Goal: Information Seeking & Learning: Learn about a topic

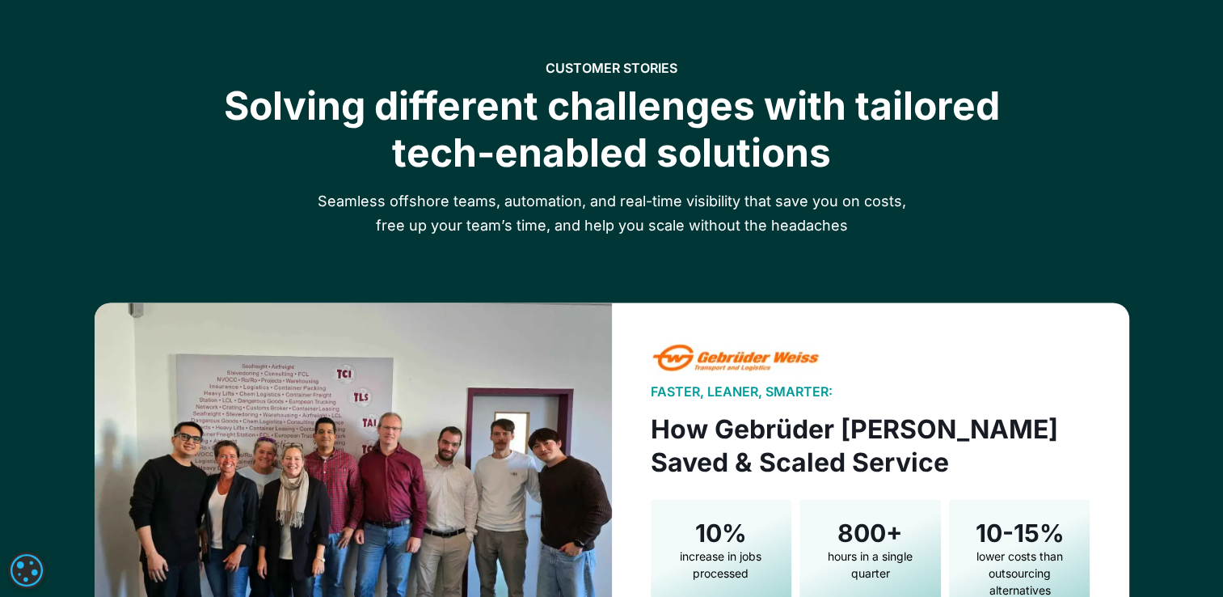
scroll to position [2102, 0]
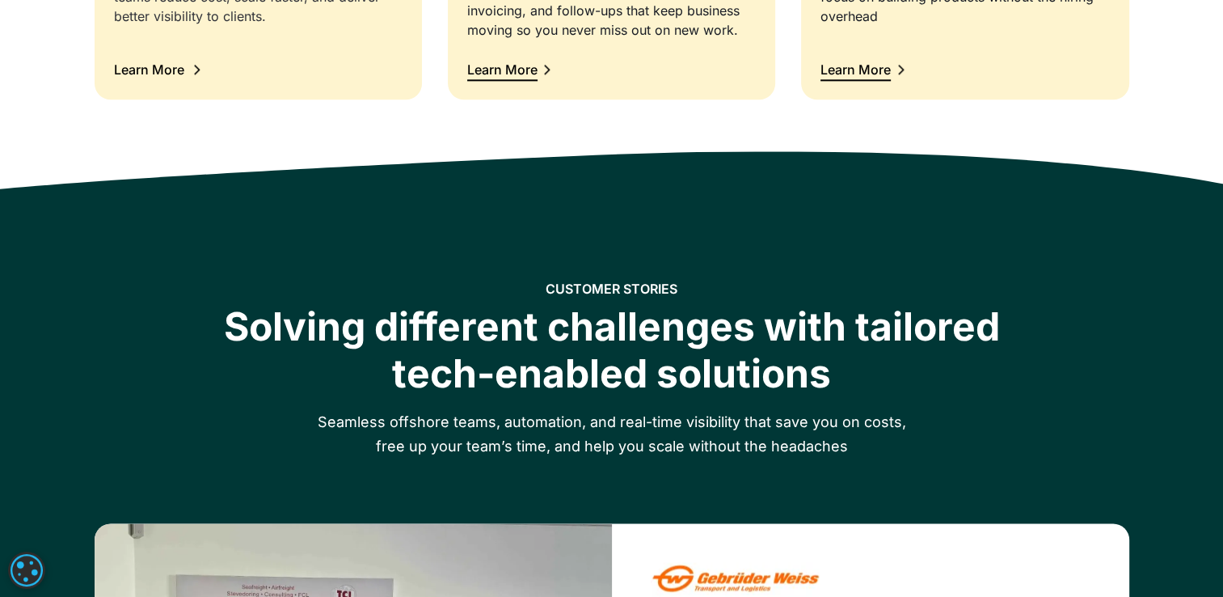
click at [231, 71] on div "Learn More" at bounding box center [258, 69] width 289 height 21
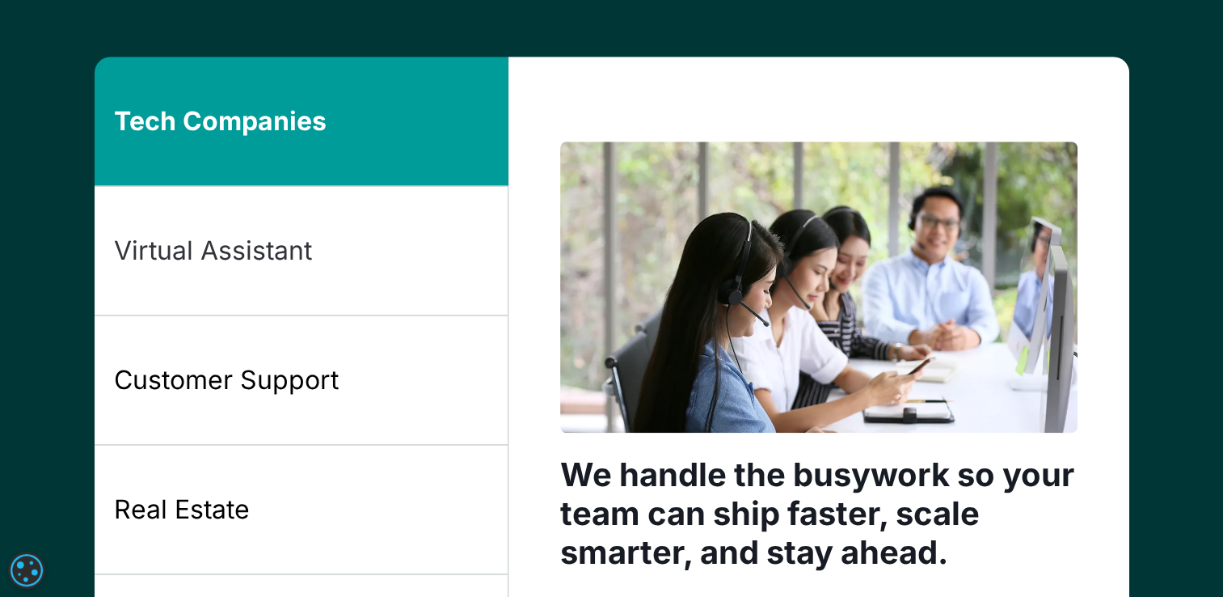
scroll to position [1257, 0]
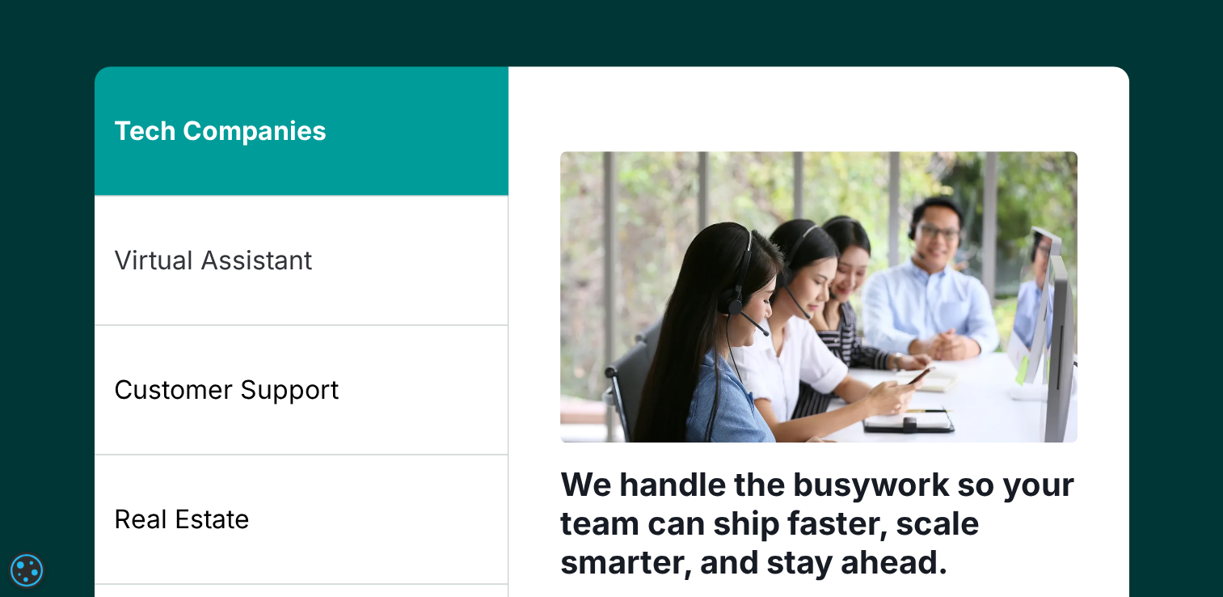
click at [437, 254] on link "Virtual Assistant" at bounding box center [302, 260] width 414 height 129
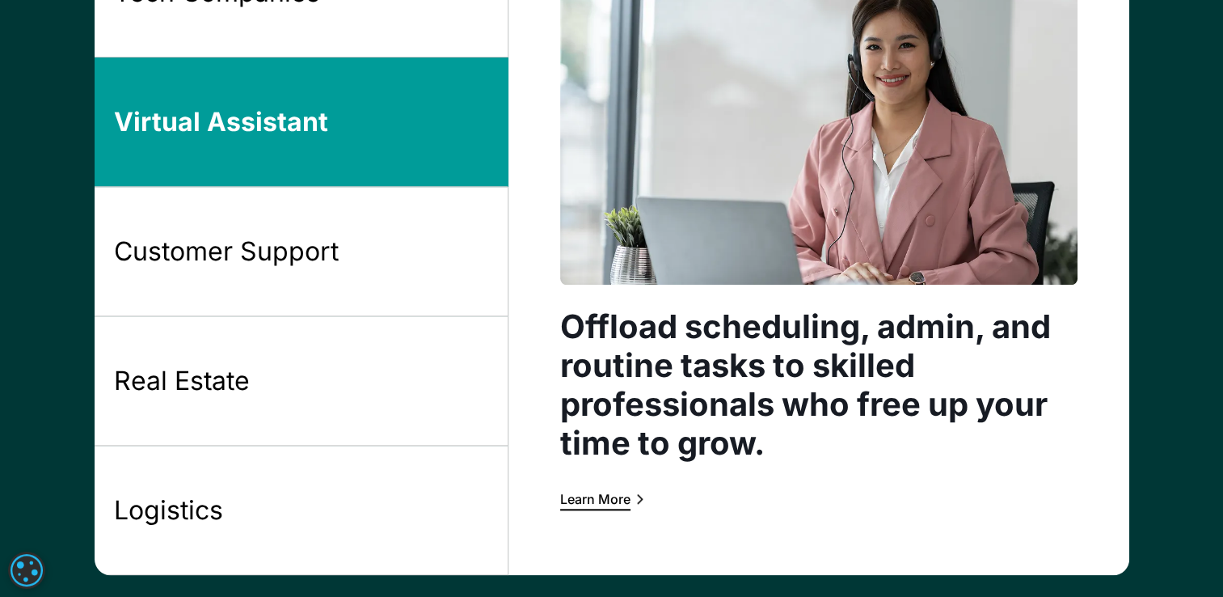
scroll to position [1419, 0]
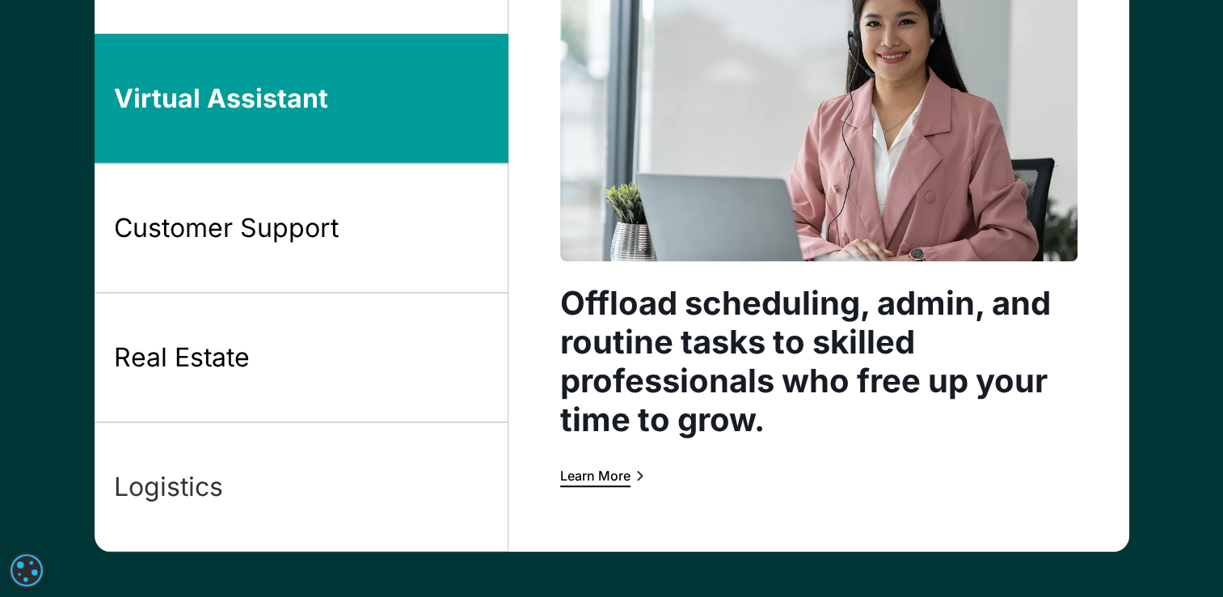
click at [278, 471] on link "Logistics" at bounding box center [302, 486] width 414 height 129
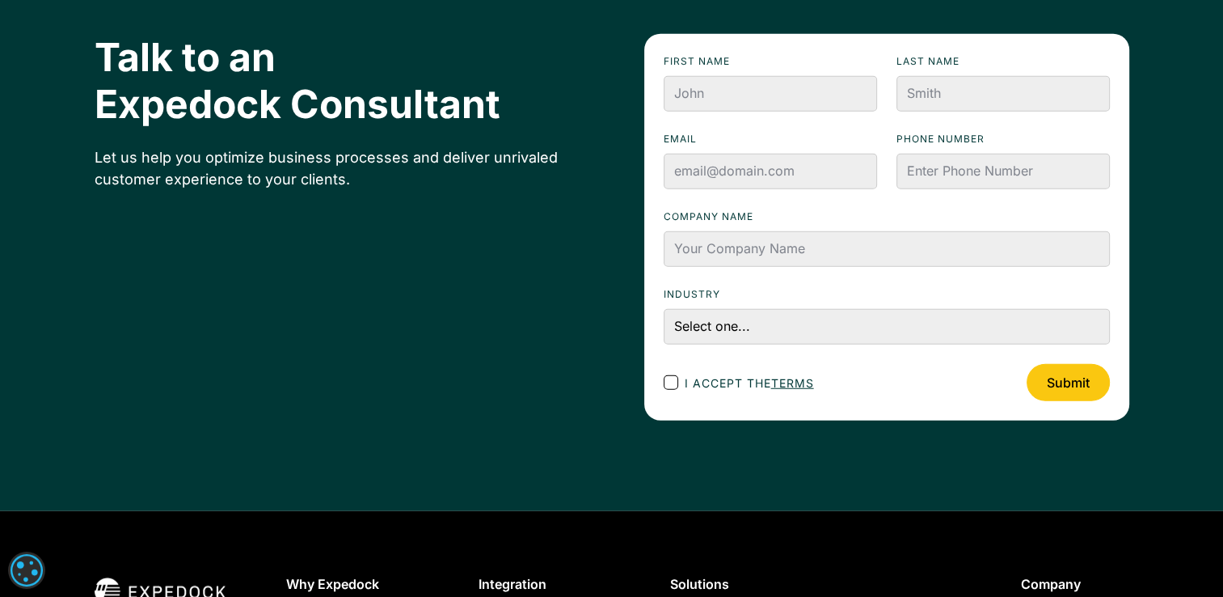
scroll to position [4527, 0]
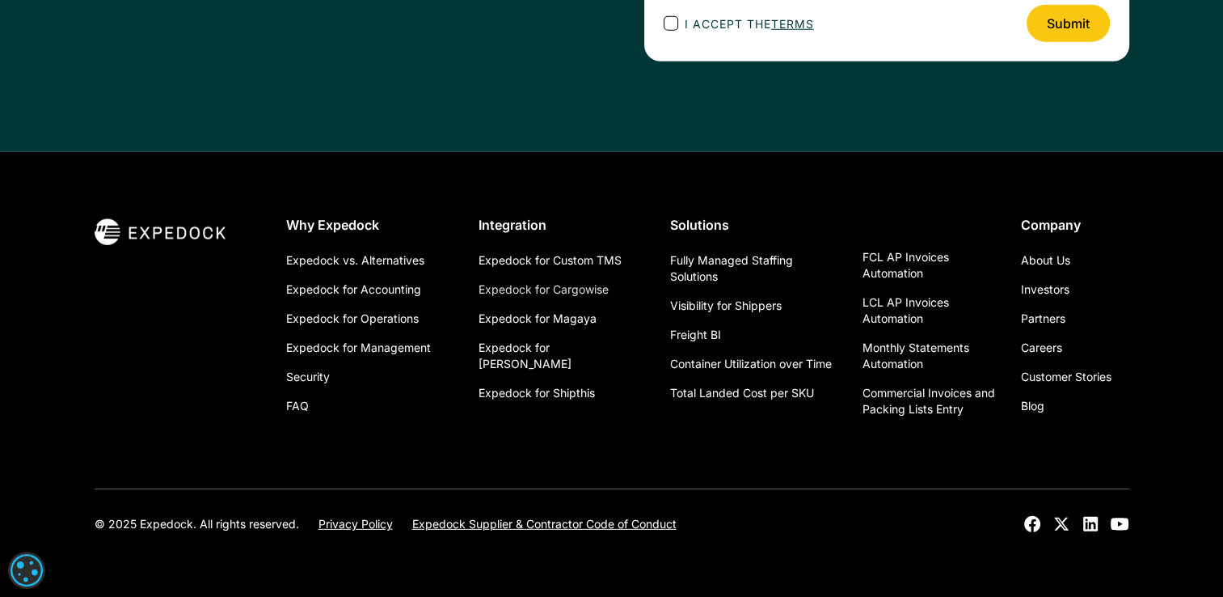
click at [581, 288] on link "Expedock for Cargowise" at bounding box center [544, 289] width 130 height 29
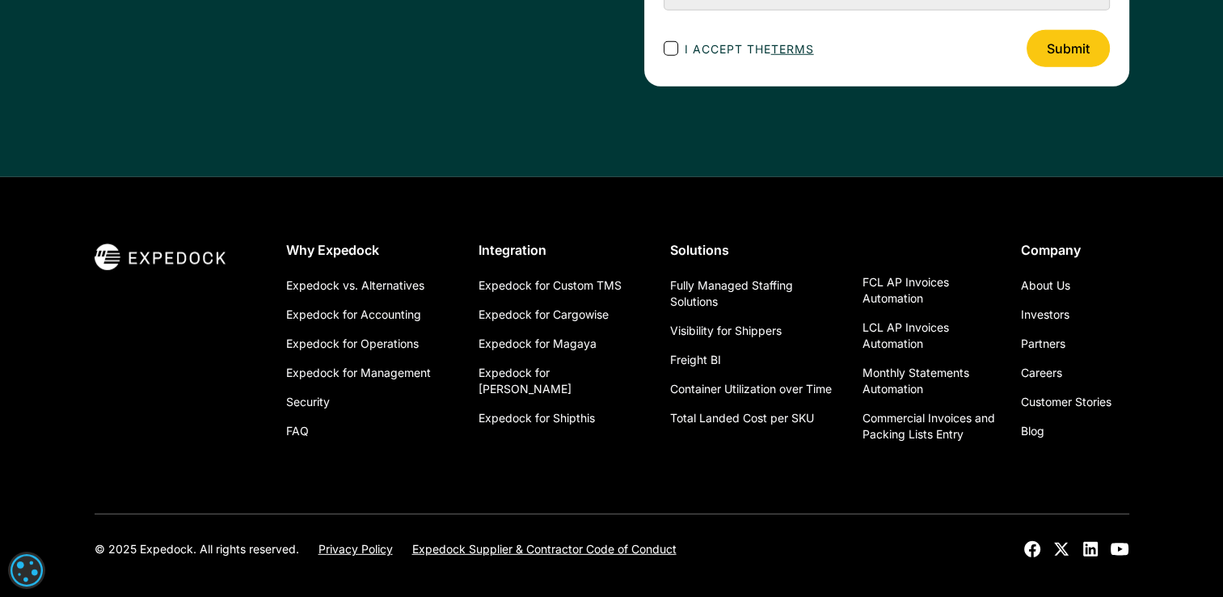
scroll to position [4527, 0]
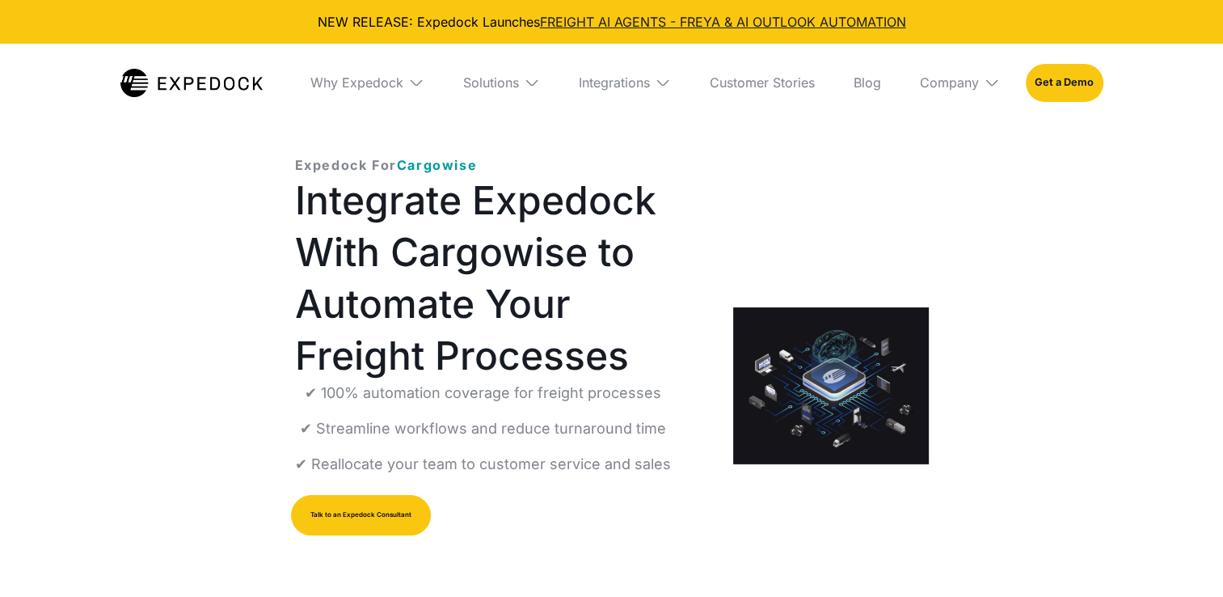
select select
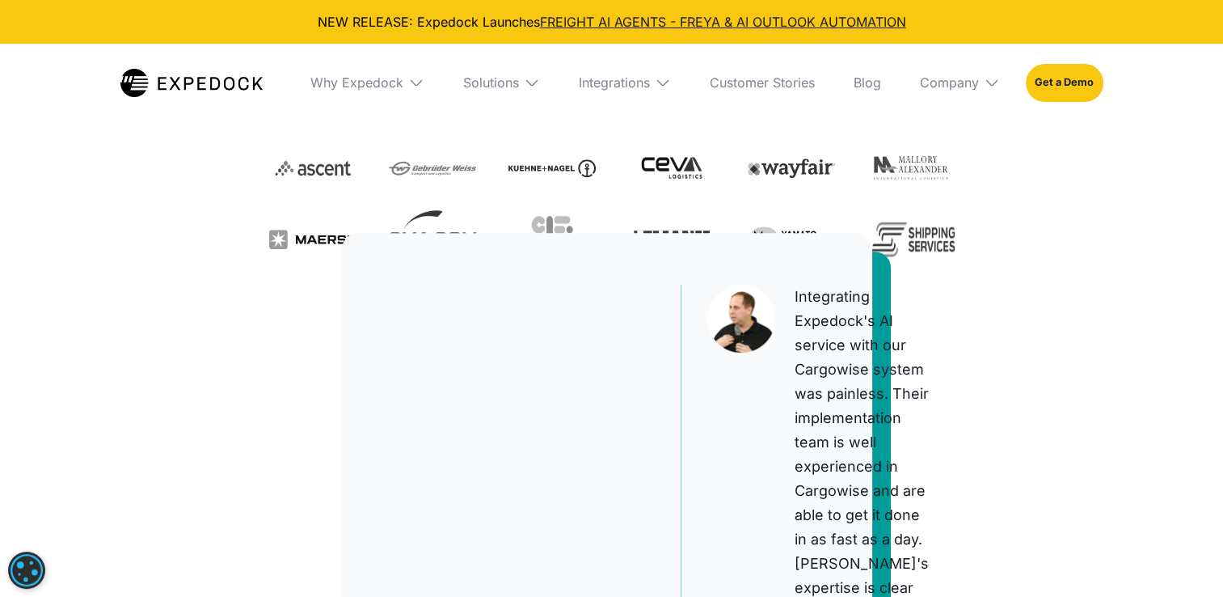
scroll to position [566, 0]
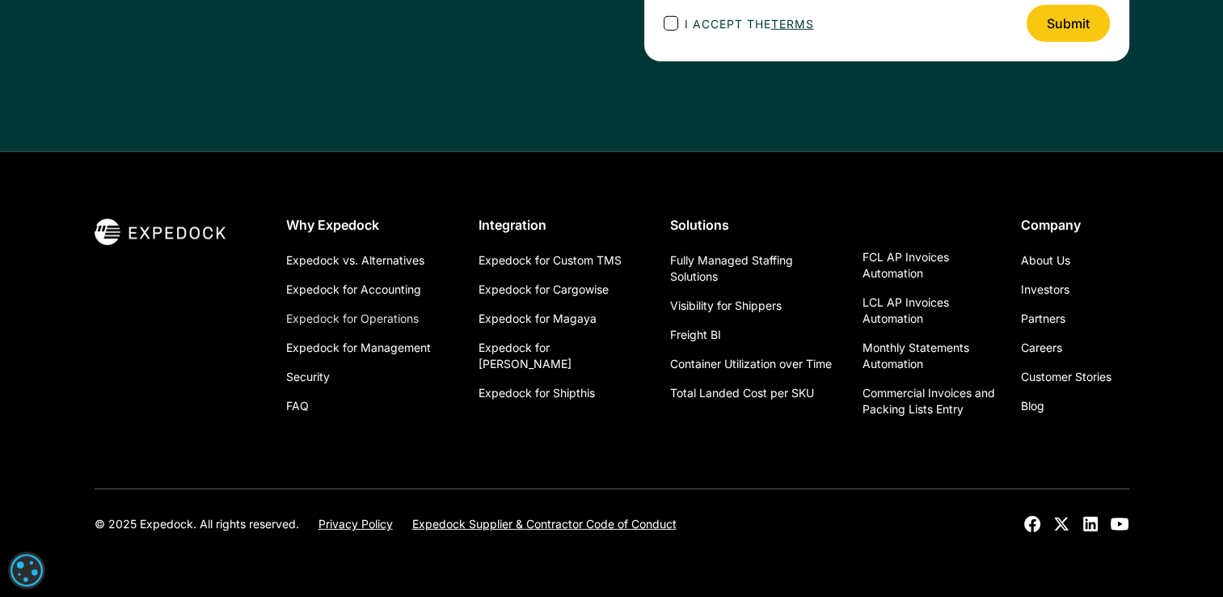
click at [329, 315] on link "Expedock for Operations" at bounding box center [352, 318] width 133 height 29
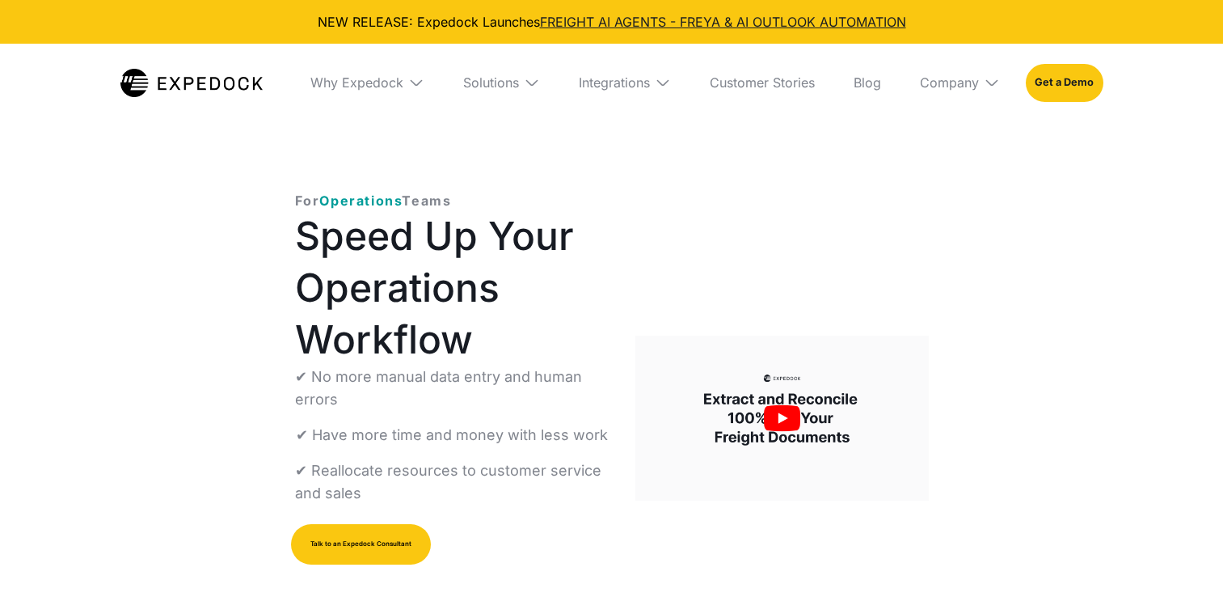
select select
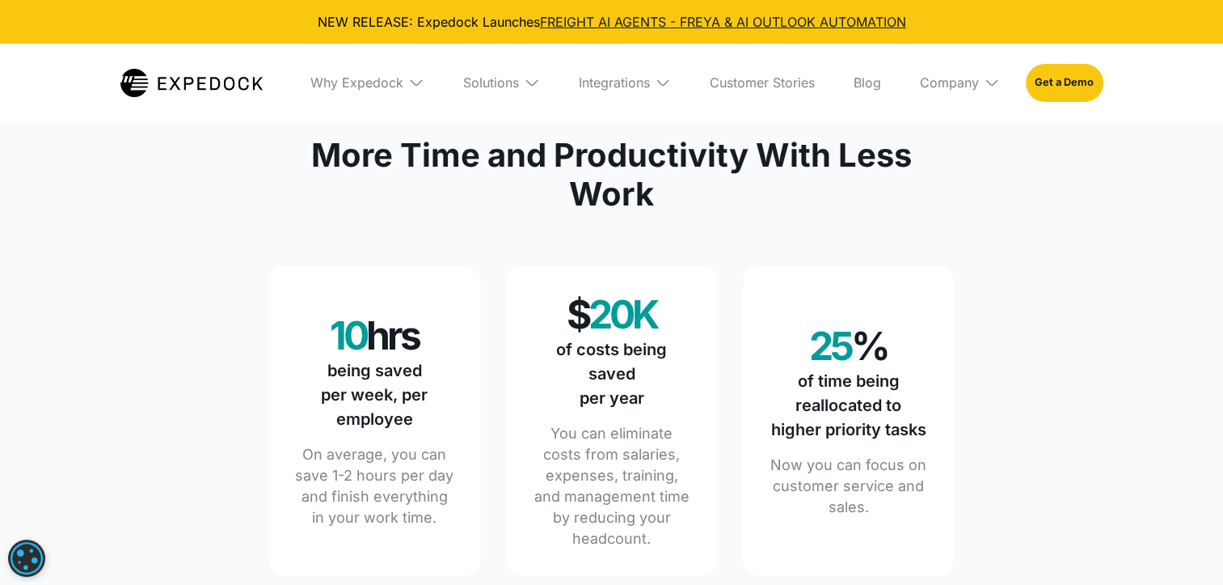
scroll to position [1294, 0]
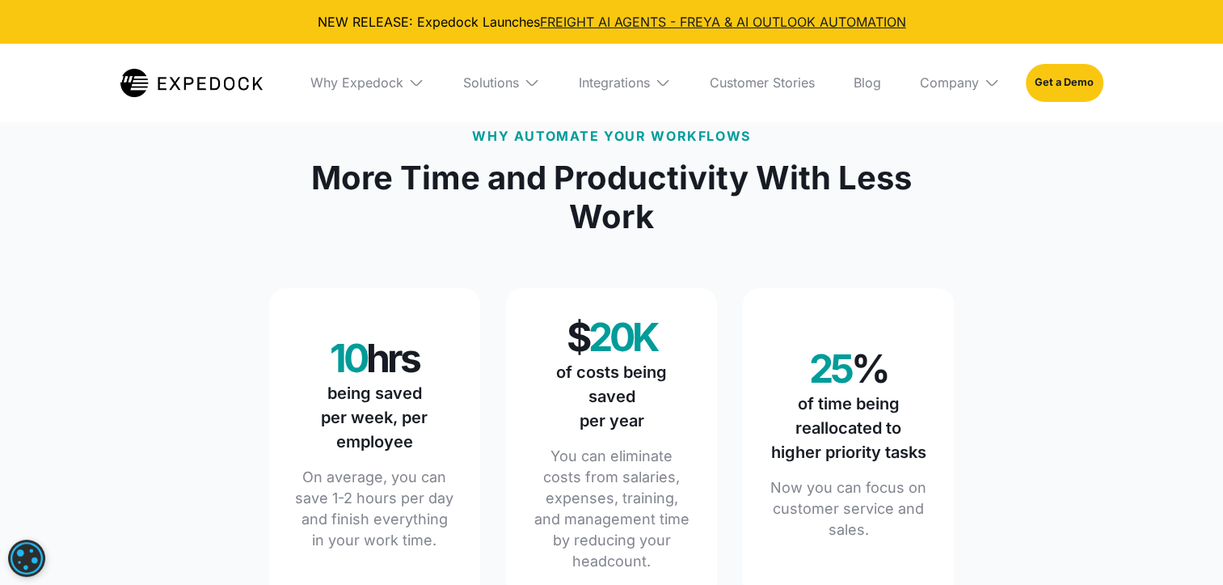
click at [525, 83] on img at bounding box center [532, 82] width 16 height 16
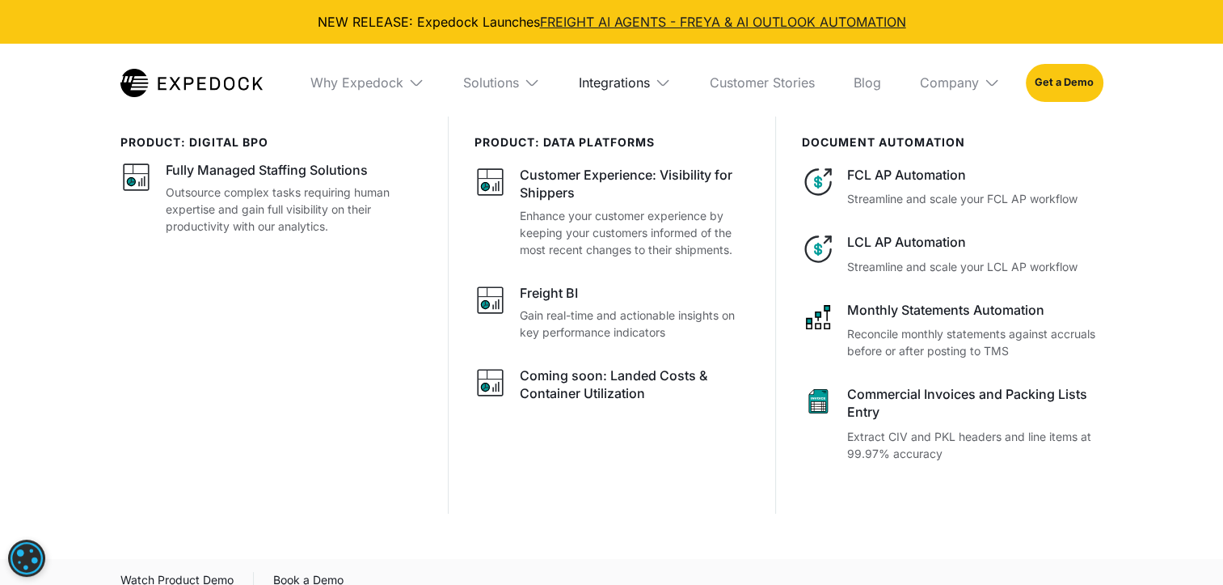
click at [608, 82] on div "Integrations" at bounding box center [614, 82] width 71 height 16
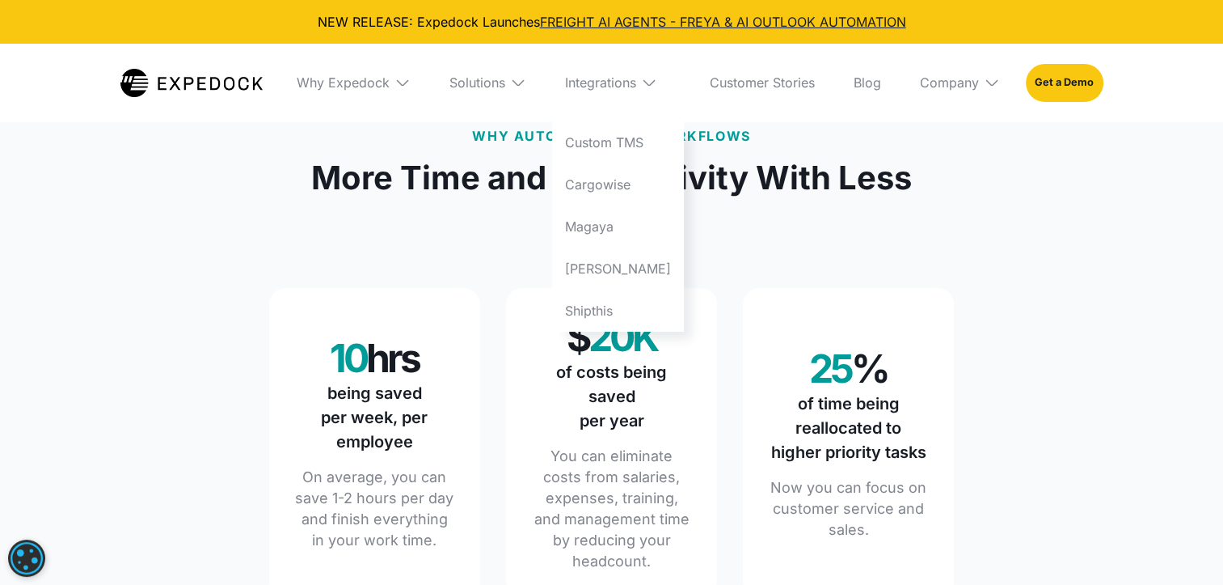
click at [526, 89] on img at bounding box center [518, 82] width 16 height 16
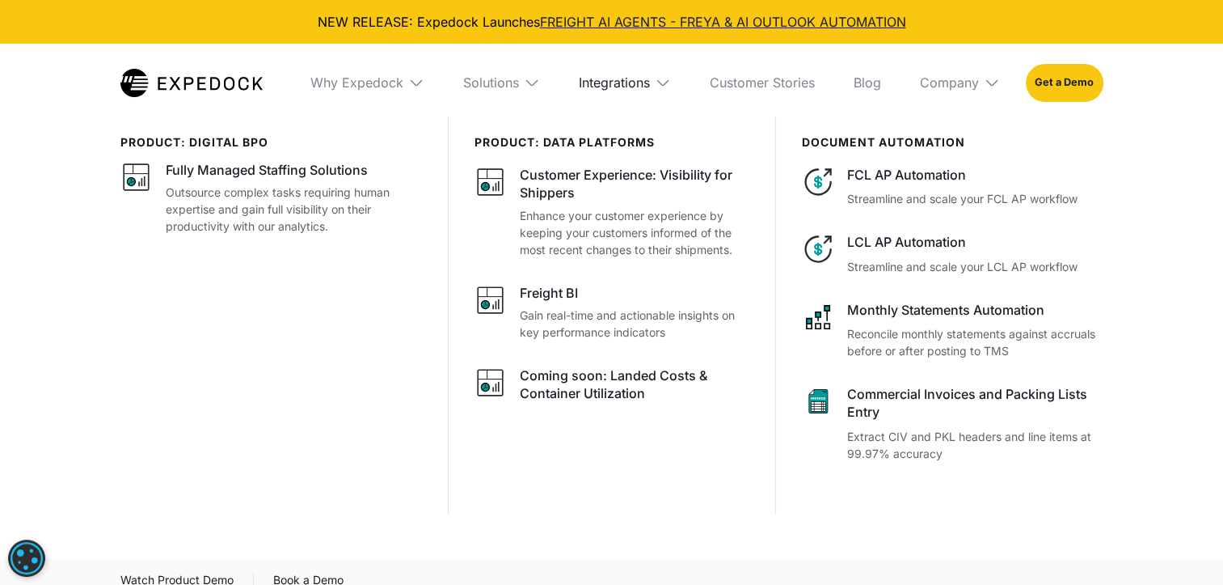
click at [627, 80] on div "Integrations" at bounding box center [614, 82] width 71 height 16
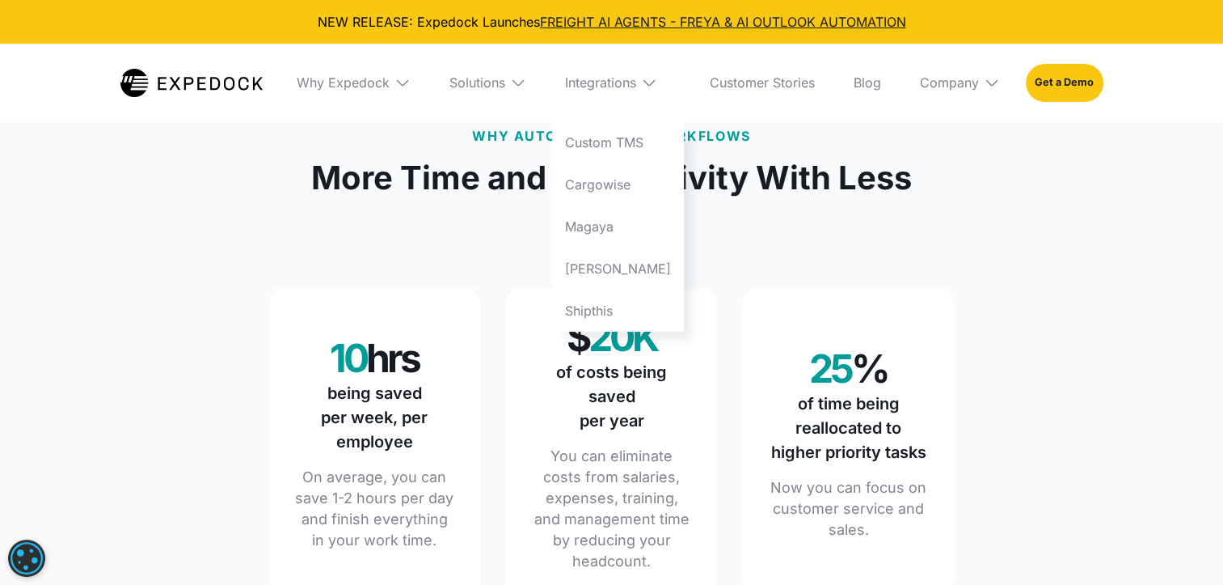
click at [635, 118] on div "Integrations" at bounding box center [618, 83] width 132 height 78
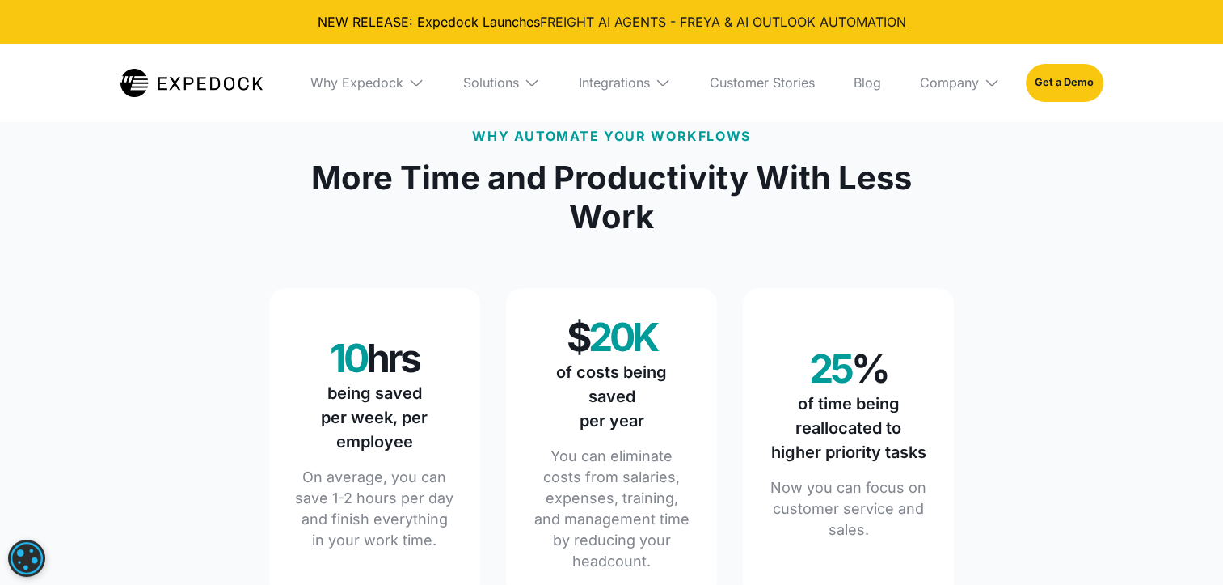
click at [627, 93] on div "Integrations" at bounding box center [625, 83] width 118 height 78
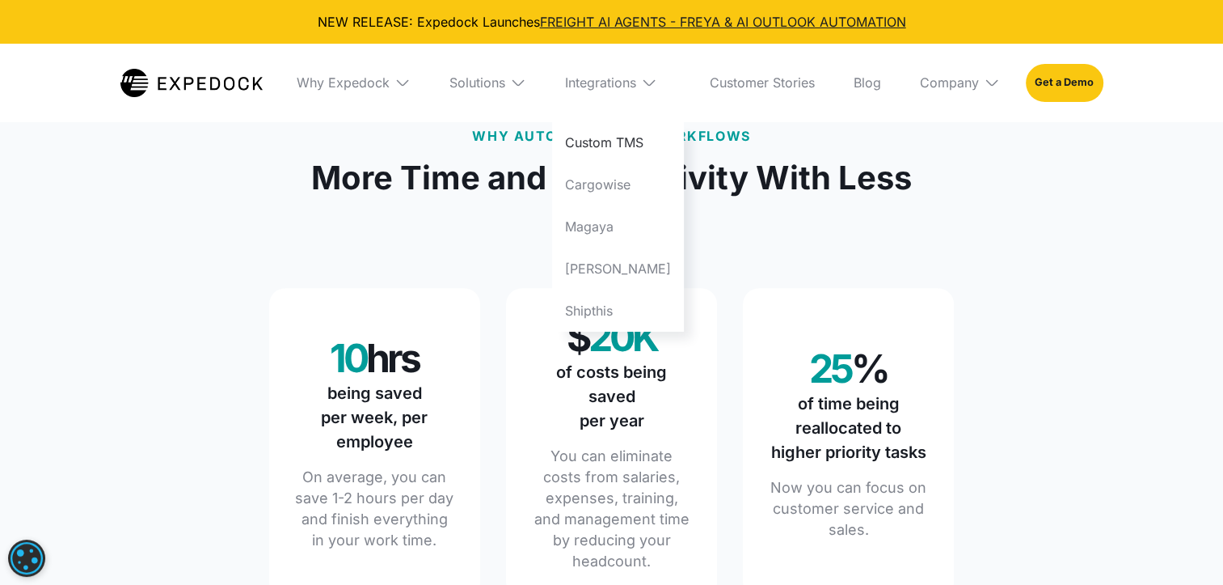
click at [627, 125] on link "Custom TMS" at bounding box center [618, 142] width 132 height 42
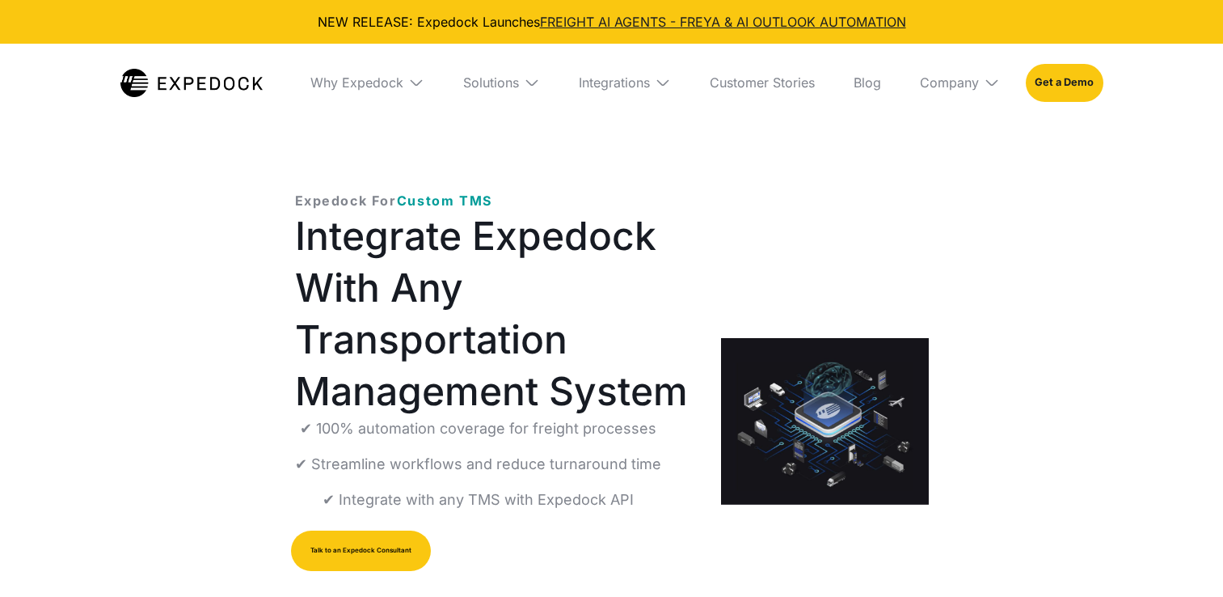
select select
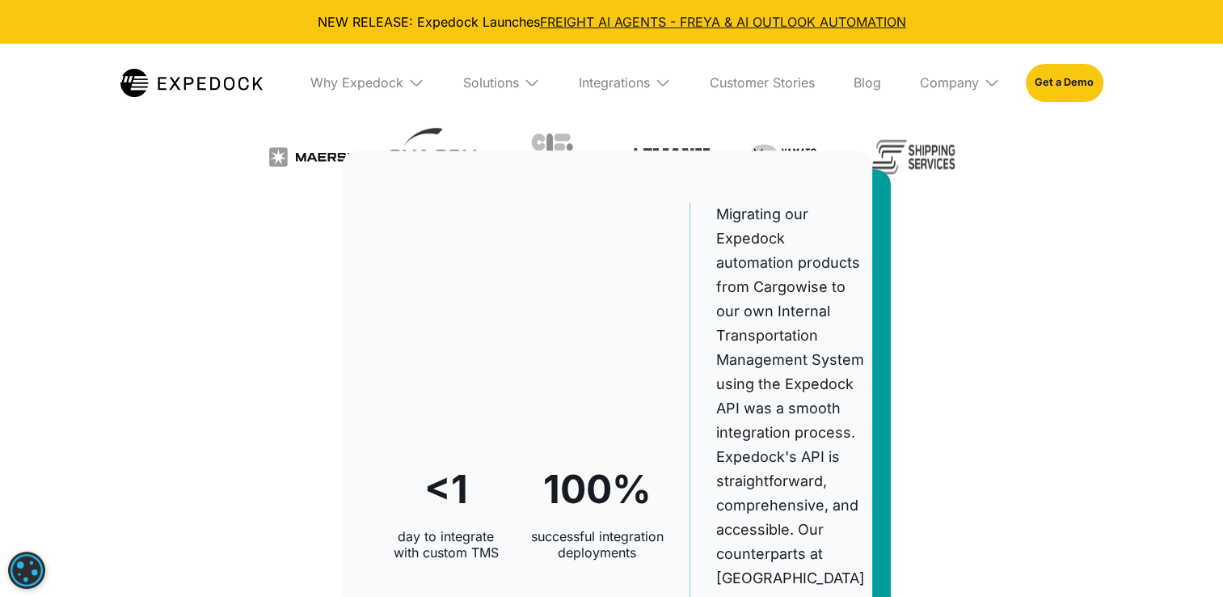
scroll to position [728, 0]
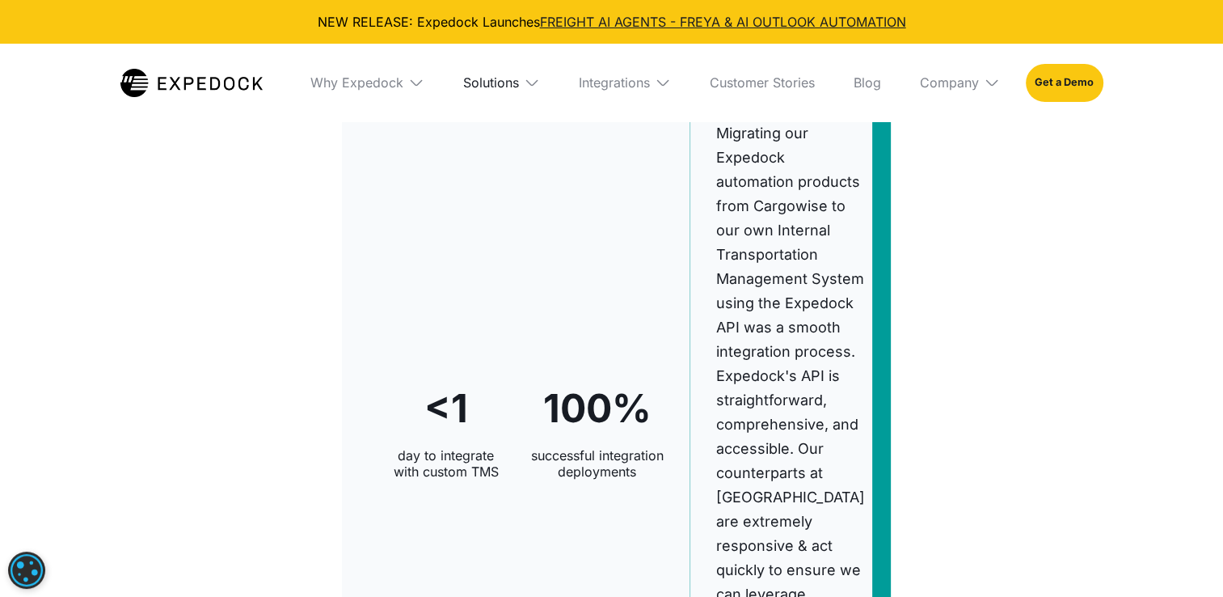
click at [517, 76] on div "Solutions" at bounding box center [491, 82] width 56 height 16
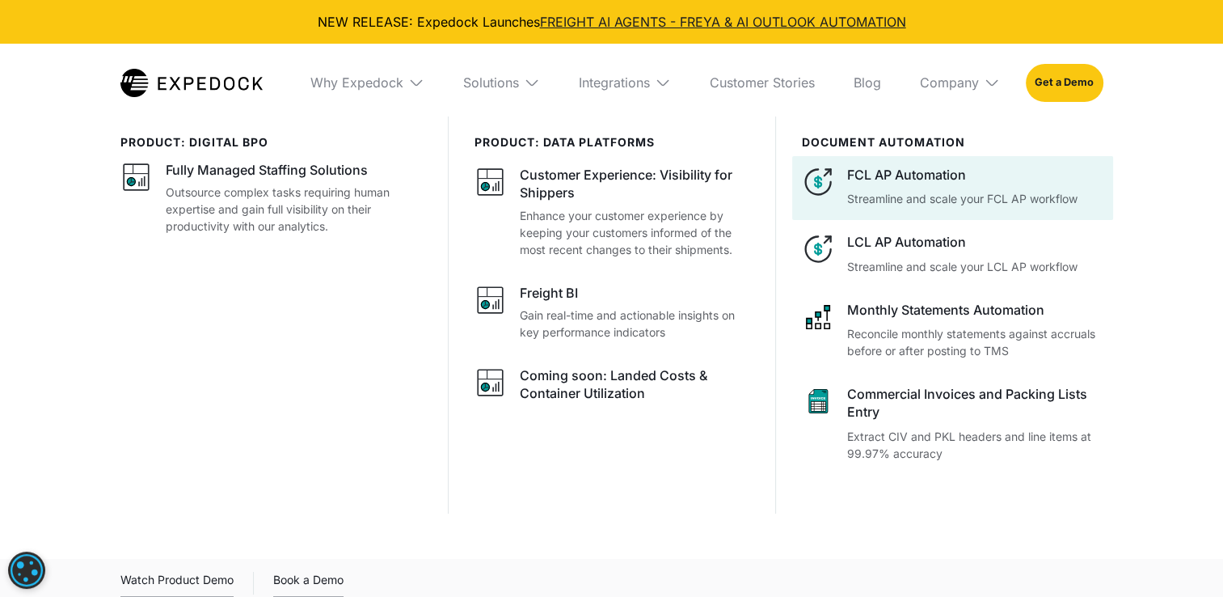
click at [948, 213] on div at bounding box center [952, 188] width 320 height 64
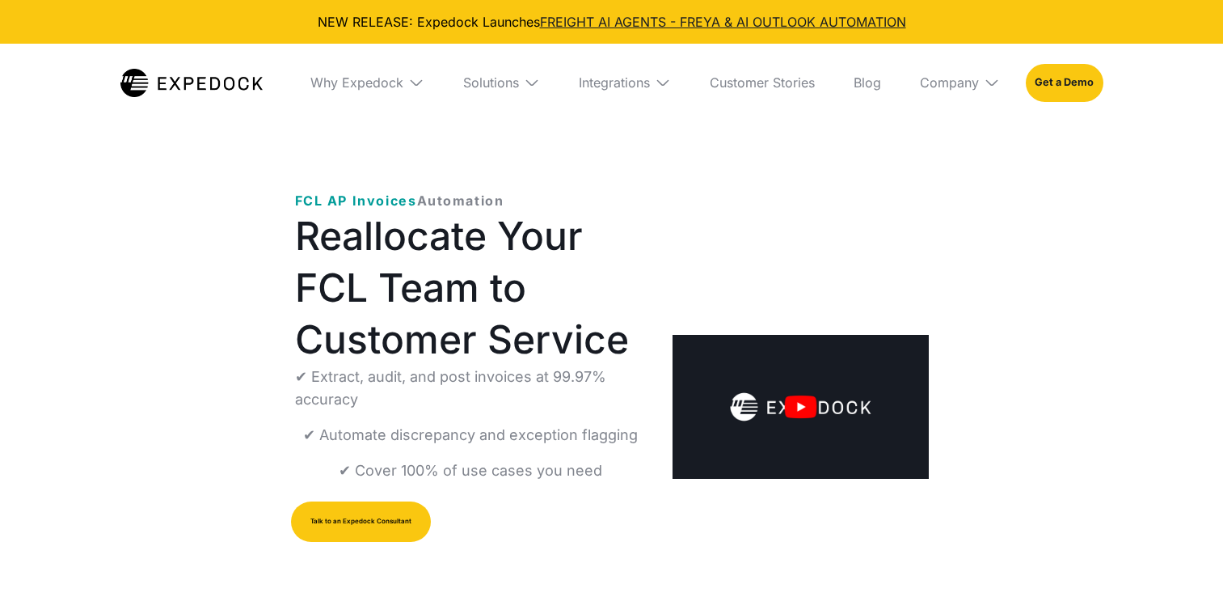
select select
drag, startPoint x: 765, startPoint y: 425, endPoint x: 783, endPoint y: 105, distance: 320.6
click at [983, 78] on div "Company" at bounding box center [960, 83] width 106 height 78
click at [954, 149] on link "About Us" at bounding box center [960, 142] width 106 height 42
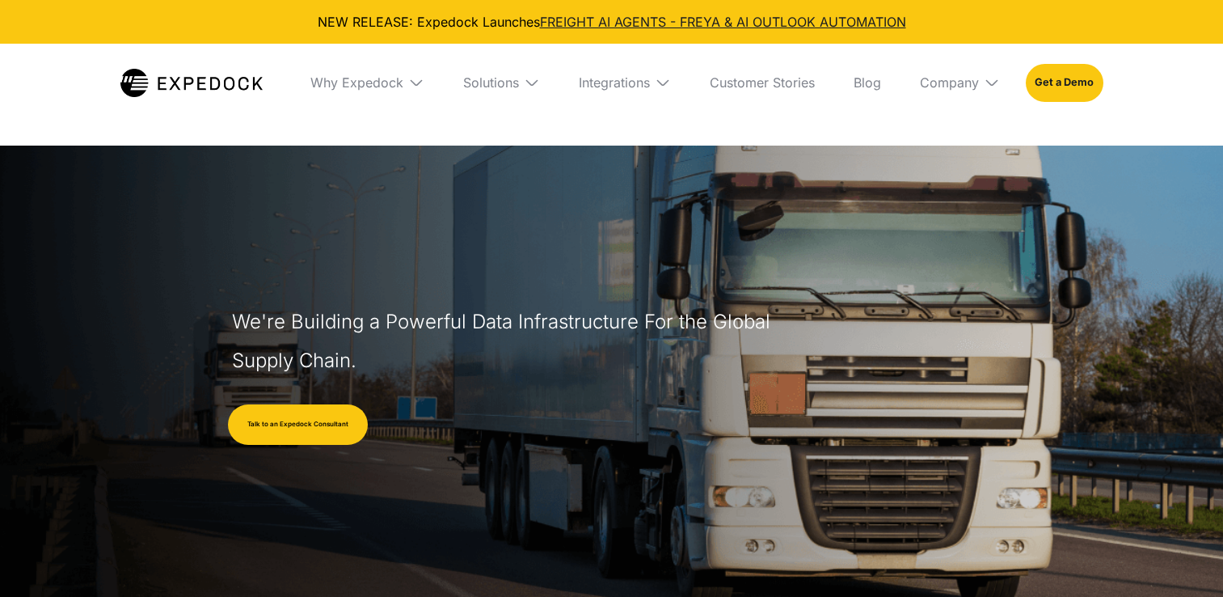
select select
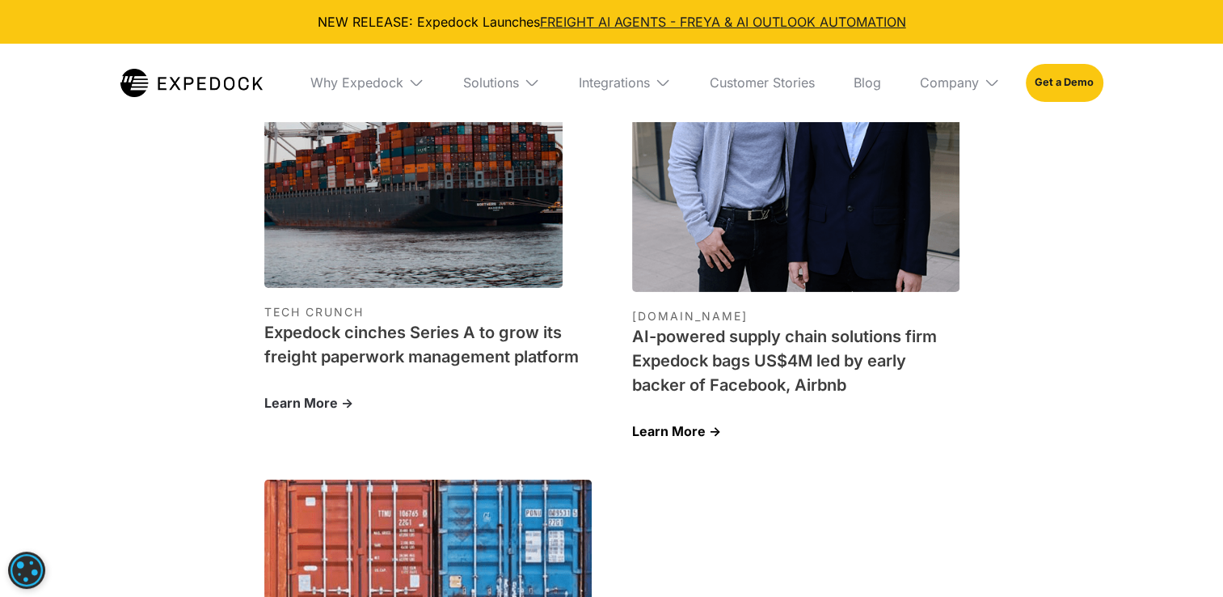
scroll to position [5113, 0]
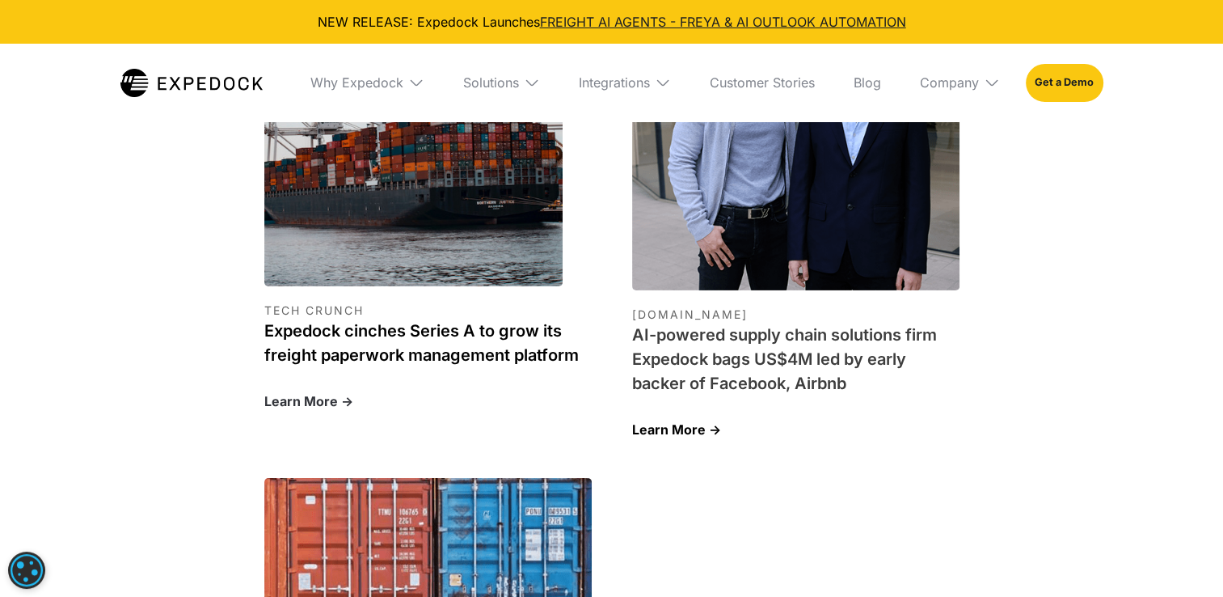
click at [445, 319] on h1 "Expedock cinches Series A to grow its freight paperwork management platform" at bounding box center [427, 343] width 327 height 49
